Goal: Browse casually

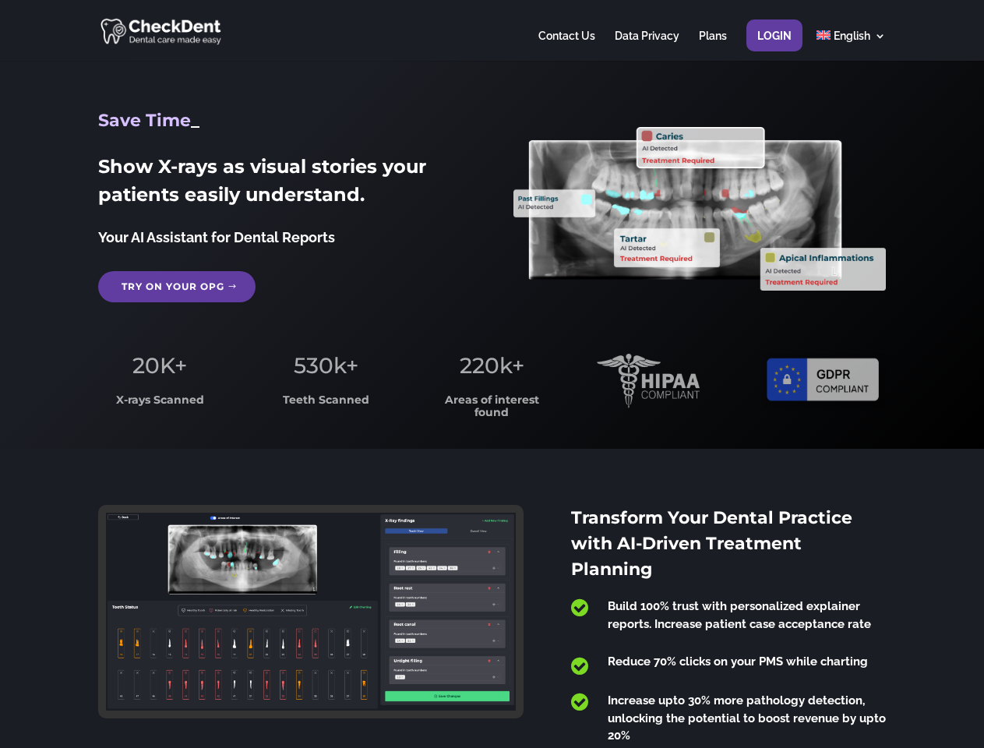
click at [491, 374] on span "220k+" at bounding box center [492, 365] width 65 height 26
click at [491, 30] on div at bounding box center [491, 30] width 787 height 61
click at [491, 374] on span "220k+" at bounding box center [492, 365] width 65 height 26
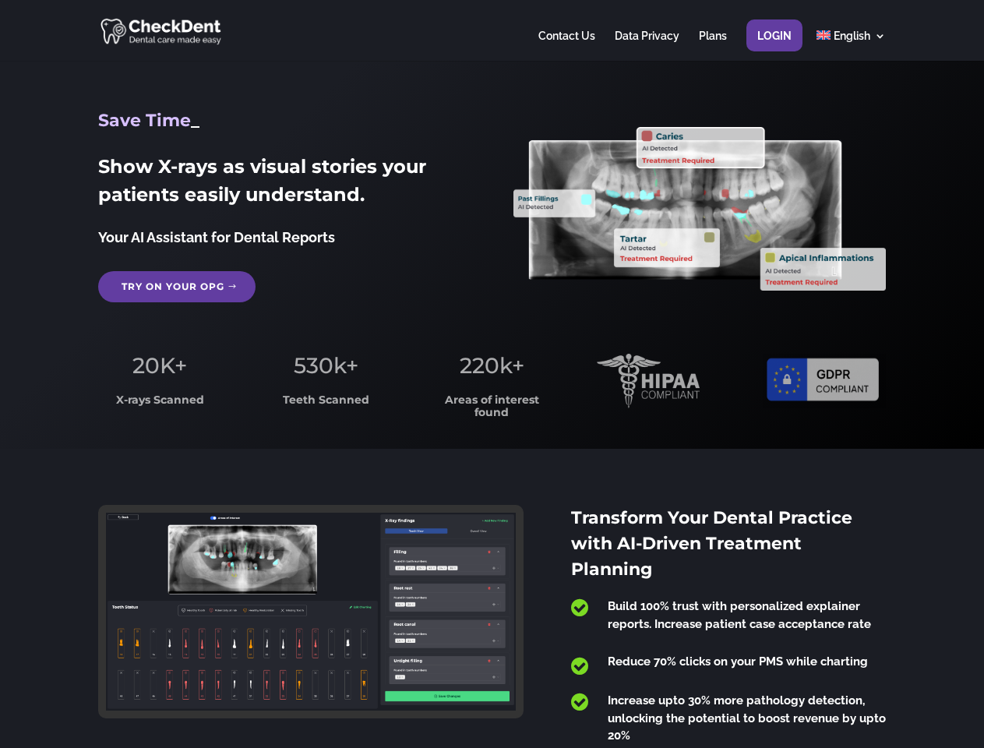
click at [491, 30] on div at bounding box center [491, 30] width 787 height 61
